Goal: Task Accomplishment & Management: Use online tool/utility

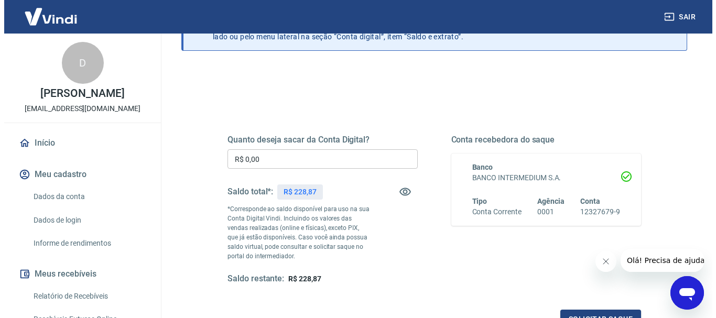
scroll to position [105, 0]
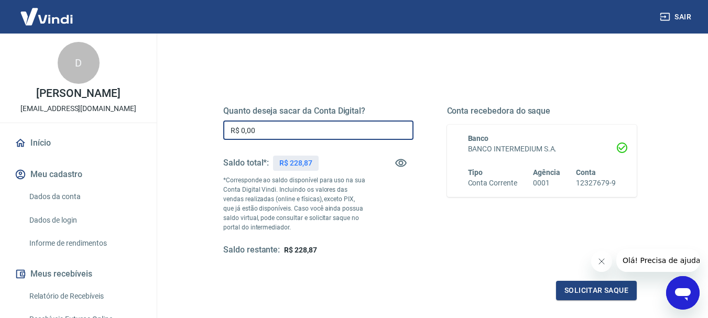
click at [273, 131] on input "R$ 0,00" at bounding box center [318, 130] width 190 height 19
type input "R$ 228,87"
click at [595, 288] on button "Solicitar saque" at bounding box center [596, 290] width 81 height 19
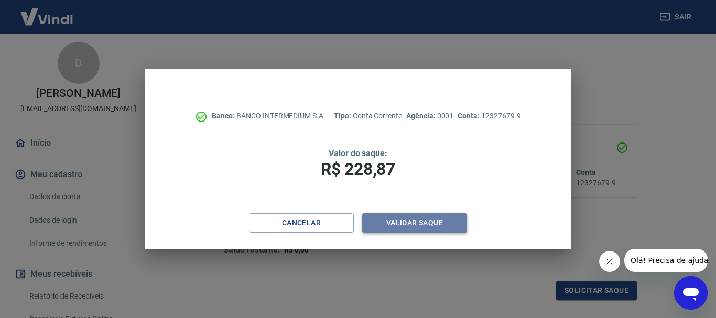
click at [408, 219] on button "Validar saque" at bounding box center [414, 222] width 105 height 19
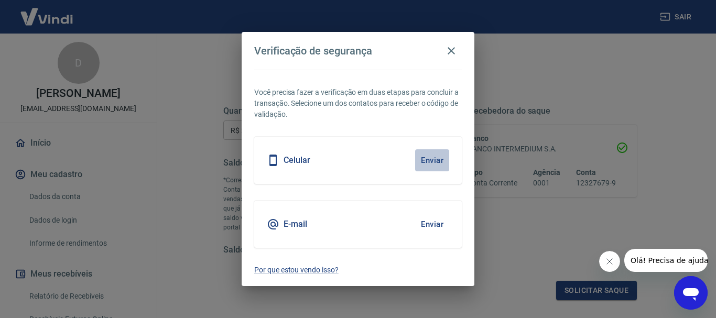
click at [436, 160] on button "Enviar" at bounding box center [432, 160] width 34 height 22
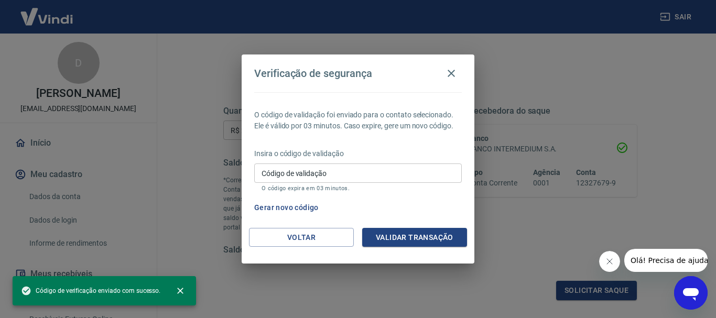
click at [388, 173] on input "Código de validação" at bounding box center [358, 173] width 208 height 19
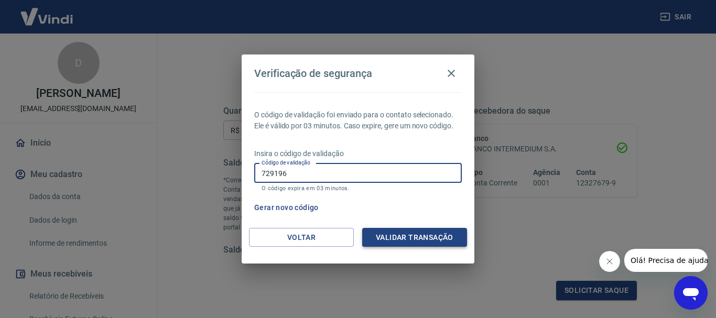
type input "729196"
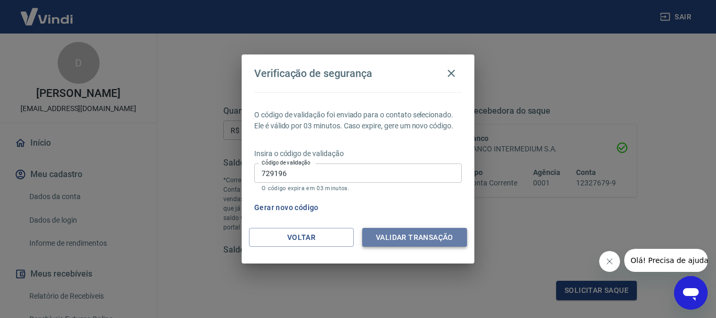
click at [419, 232] on button "Validar transação" at bounding box center [414, 237] width 105 height 19
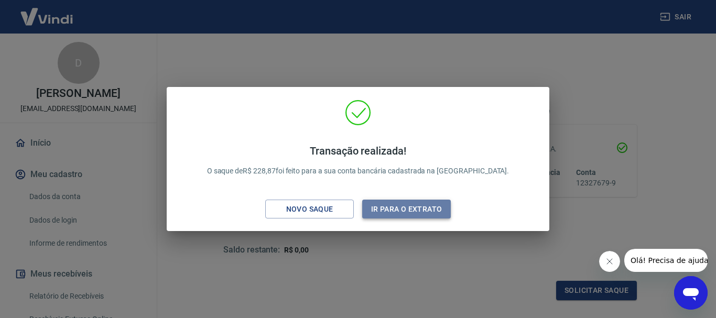
click at [415, 208] on button "Ir para o extrato" at bounding box center [406, 209] width 89 height 19
